Goal: Task Accomplishment & Management: Manage account settings

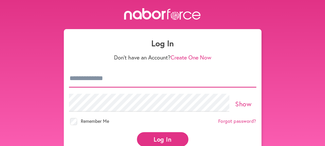
click at [123, 79] on input "email" at bounding box center [162, 78] width 187 height 18
type input "**********"
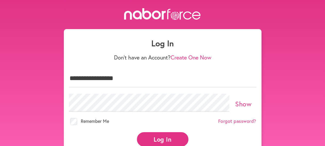
click at [156, 138] on button "Log In" at bounding box center [162, 139] width 51 height 14
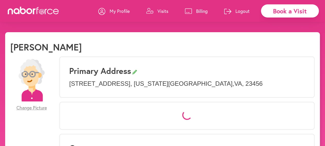
select select "*"
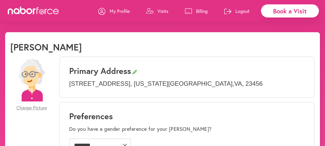
click at [163, 10] on p "Visits" at bounding box center [162, 11] width 11 height 6
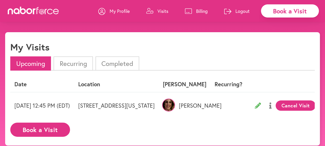
scroll to position [4, 0]
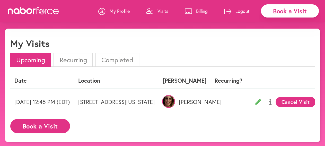
click at [175, 104] on img at bounding box center [168, 101] width 13 height 13
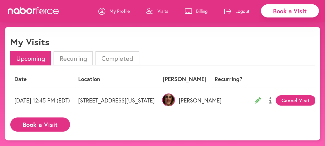
scroll to position [5, 0]
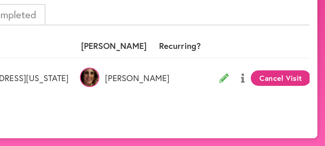
click at [175, 103] on img at bounding box center [168, 99] width 13 height 13
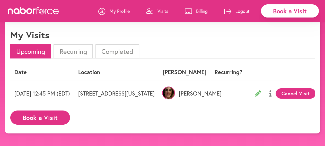
scroll to position [10, 0]
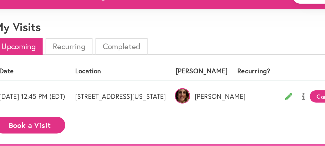
drag, startPoint x: 212, startPoint y: 100, endPoint x: 205, endPoint y: 97, distance: 7.1
click at [159, 97] on td "2811 Crescent Moon Court, Virginia Beach, VA" at bounding box center [116, 95] width 85 height 26
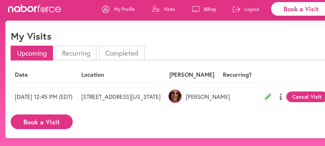
click at [238, 11] on p "Logout" at bounding box center [242, 11] width 14 height 6
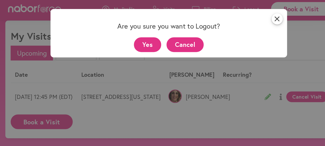
click at [146, 45] on button "Yes" at bounding box center [142, 45] width 26 height 14
